Goal: Entertainment & Leisure: Consume media (video, audio)

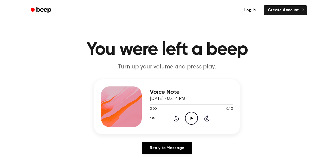
click at [195, 120] on icon "Play Audio" at bounding box center [191, 118] width 13 height 13
click at [311, 143] on div "Voice Note [DATE] · 08:14 PM 0:10 0:10 Your browser does not support the [objec…" at bounding box center [167, 118] width 322 height 79
click at [187, 117] on icon "Play Audio" at bounding box center [191, 118] width 13 height 13
click at [197, 121] on icon "Play Audio" at bounding box center [191, 118] width 13 height 13
click at [198, 113] on icon "Play Audio" at bounding box center [191, 118] width 13 height 13
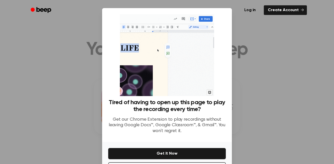
click at [106, 105] on div "Tired of having to open up this page to play the recording every time? Get our …" at bounding box center [167, 75] width 130 height 134
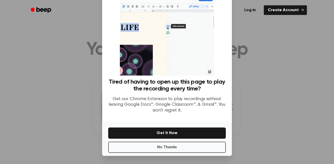
scroll to position [19, 0]
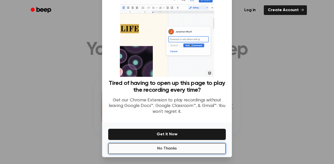
click at [141, 145] on button "No Thanks" at bounding box center [167, 148] width 118 height 11
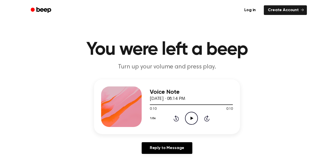
click at [192, 118] on icon at bounding box center [192, 118] width 3 height 3
click at [1, 33] on main "You were left a beep Turn up your volume and press play. Voice Note [DATE] · 08…" at bounding box center [167, 156] width 334 height 313
click at [3, 2] on header "Log in Create Account" at bounding box center [167, 10] width 334 height 20
click at [192, 118] on icon at bounding box center [192, 118] width 3 height 3
click at [189, 112] on icon "Pause Audio" at bounding box center [191, 118] width 13 height 13
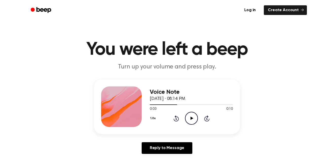
click at [169, 112] on div "0:03 0:10" at bounding box center [191, 109] width 83 height 5
click at [174, 119] on icon at bounding box center [176, 118] width 5 height 6
click at [176, 119] on icon at bounding box center [176, 119] width 1 height 2
click at [190, 115] on icon "Play Audio" at bounding box center [191, 118] width 13 height 13
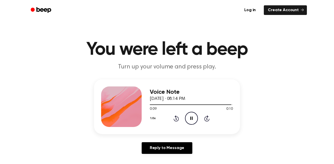
click at [176, 119] on icon at bounding box center [176, 119] width 1 height 2
click at [191, 117] on icon "Play Audio" at bounding box center [191, 118] width 13 height 13
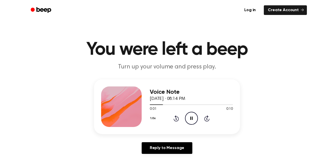
click at [189, 117] on icon "Pause Audio" at bounding box center [191, 118] width 13 height 13
click at [184, 106] on div at bounding box center [191, 104] width 83 height 4
click at [191, 117] on icon "Play Audio" at bounding box center [191, 118] width 13 height 13
click at [176, 119] on icon at bounding box center [176, 119] width 1 height 2
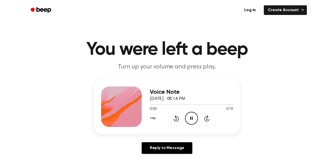
click at [176, 119] on icon at bounding box center [176, 119] width 1 height 2
click at [192, 115] on icon "Pause Audio" at bounding box center [191, 118] width 13 height 13
click at [210, 30] on main "You were left a beep Turn up your volume and press play. Voice Note [DATE] · 08…" at bounding box center [167, 156] width 334 height 313
click at [188, 118] on icon "Play Audio" at bounding box center [191, 118] width 13 height 13
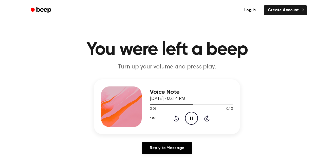
click at [188, 117] on icon "Pause Audio" at bounding box center [191, 118] width 13 height 13
click at [195, 121] on icon "Play Audio" at bounding box center [191, 118] width 13 height 13
click at [189, 119] on icon "Pause Audio" at bounding box center [191, 118] width 13 height 13
click at [170, 120] on div "1.0x Rewind 5 seconds Play Audio Skip 5 seconds" at bounding box center [191, 118] width 83 height 13
click at [176, 119] on icon "Rewind 5 seconds" at bounding box center [177, 118] width 6 height 7
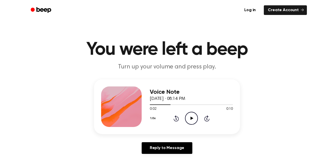
click at [176, 119] on icon at bounding box center [176, 119] width 1 height 2
click at [204, 119] on icon "Skip 5 seconds" at bounding box center [207, 118] width 6 height 7
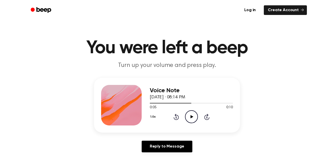
scroll to position [10, 0]
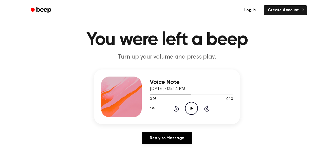
click at [174, 111] on icon "Rewind 5 seconds" at bounding box center [177, 108] width 6 height 7
click at [176, 109] on icon at bounding box center [176, 109] width 1 height 2
click at [195, 110] on icon "Play Audio" at bounding box center [191, 108] width 13 height 13
click at [188, 106] on icon "Pause Audio" at bounding box center [191, 108] width 13 height 13
click at [194, 108] on icon "Play Audio" at bounding box center [191, 108] width 13 height 13
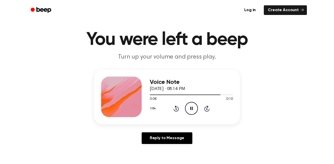
click at [176, 107] on icon at bounding box center [176, 109] width 5 height 6
click at [177, 109] on icon at bounding box center [176, 109] width 1 height 2
click at [177, 110] on icon at bounding box center [176, 109] width 1 height 2
click at [190, 110] on icon "Pause Audio" at bounding box center [191, 108] width 13 height 13
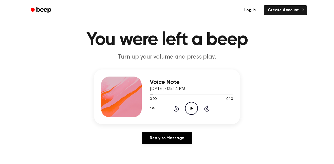
click at [194, 114] on circle at bounding box center [191, 108] width 12 height 12
click at [190, 109] on icon "Pause Audio" at bounding box center [191, 108] width 13 height 13
click at [193, 109] on icon at bounding box center [192, 108] width 3 height 3
click at [176, 109] on icon at bounding box center [176, 109] width 1 height 2
click at [175, 109] on icon "Rewind 5 seconds" at bounding box center [177, 108] width 6 height 7
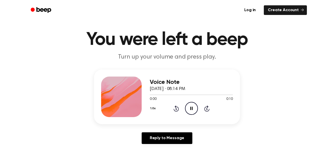
click at [176, 109] on icon "Rewind 5 seconds" at bounding box center [177, 108] width 6 height 7
click at [189, 110] on icon "Pause Audio" at bounding box center [191, 108] width 13 height 13
click at [184, 106] on div "1.0x Rewind 5 seconds Play Audio Skip 5 seconds" at bounding box center [191, 108] width 83 height 13
click at [192, 111] on icon "Play Audio" at bounding box center [191, 108] width 13 height 13
click at [191, 107] on icon "Pause Audio" at bounding box center [191, 108] width 13 height 13
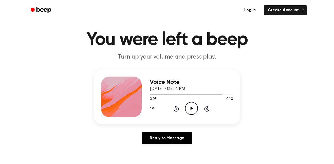
click at [189, 102] on icon "Play Audio" at bounding box center [191, 108] width 13 height 13
click at [176, 109] on icon at bounding box center [176, 109] width 1 height 2
click at [196, 110] on icon "Play Audio" at bounding box center [191, 108] width 13 height 13
